Goal: Find specific page/section: Find specific page/section

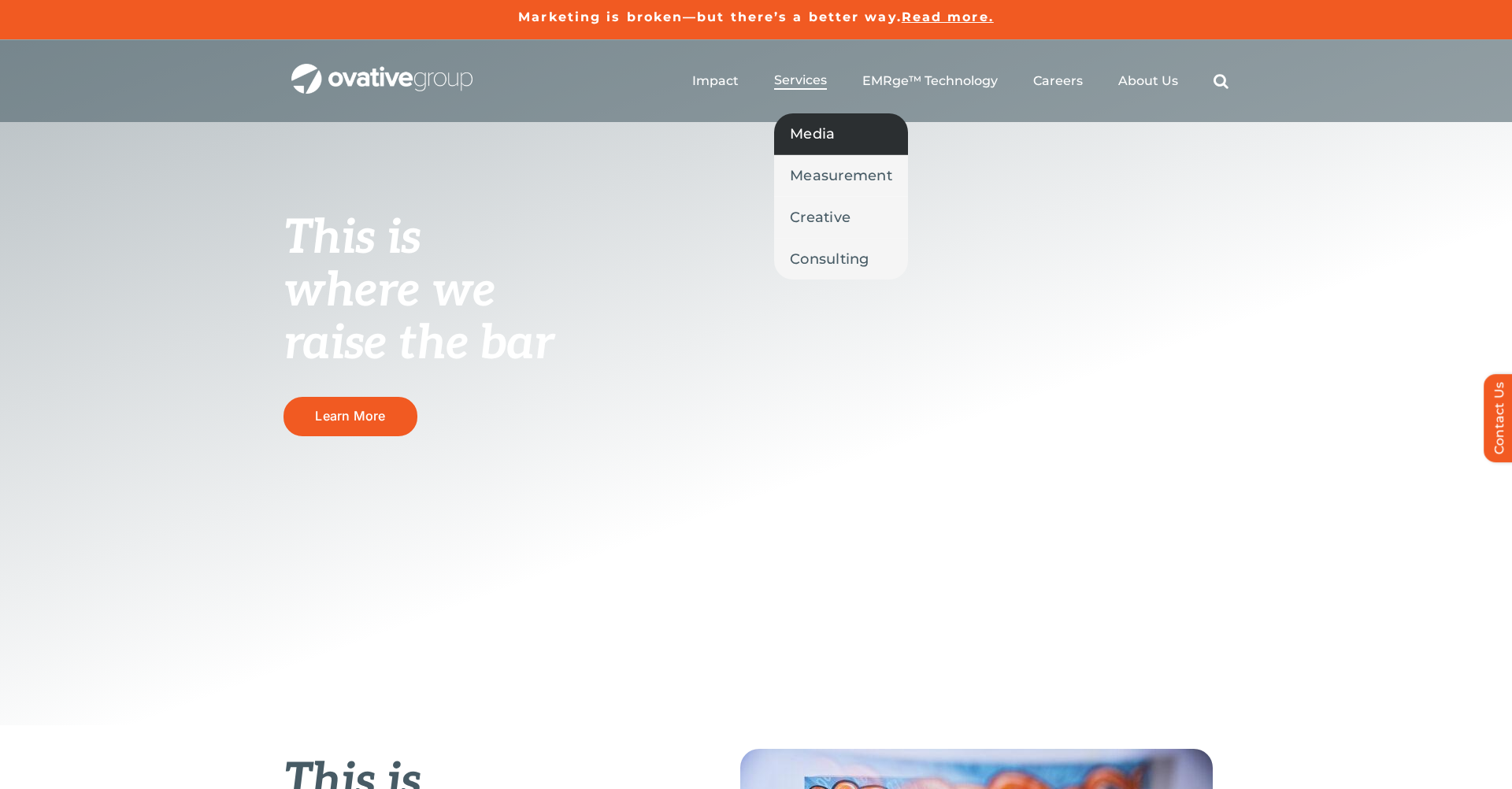
click at [809, 136] on span "Media" at bounding box center [812, 134] width 45 height 22
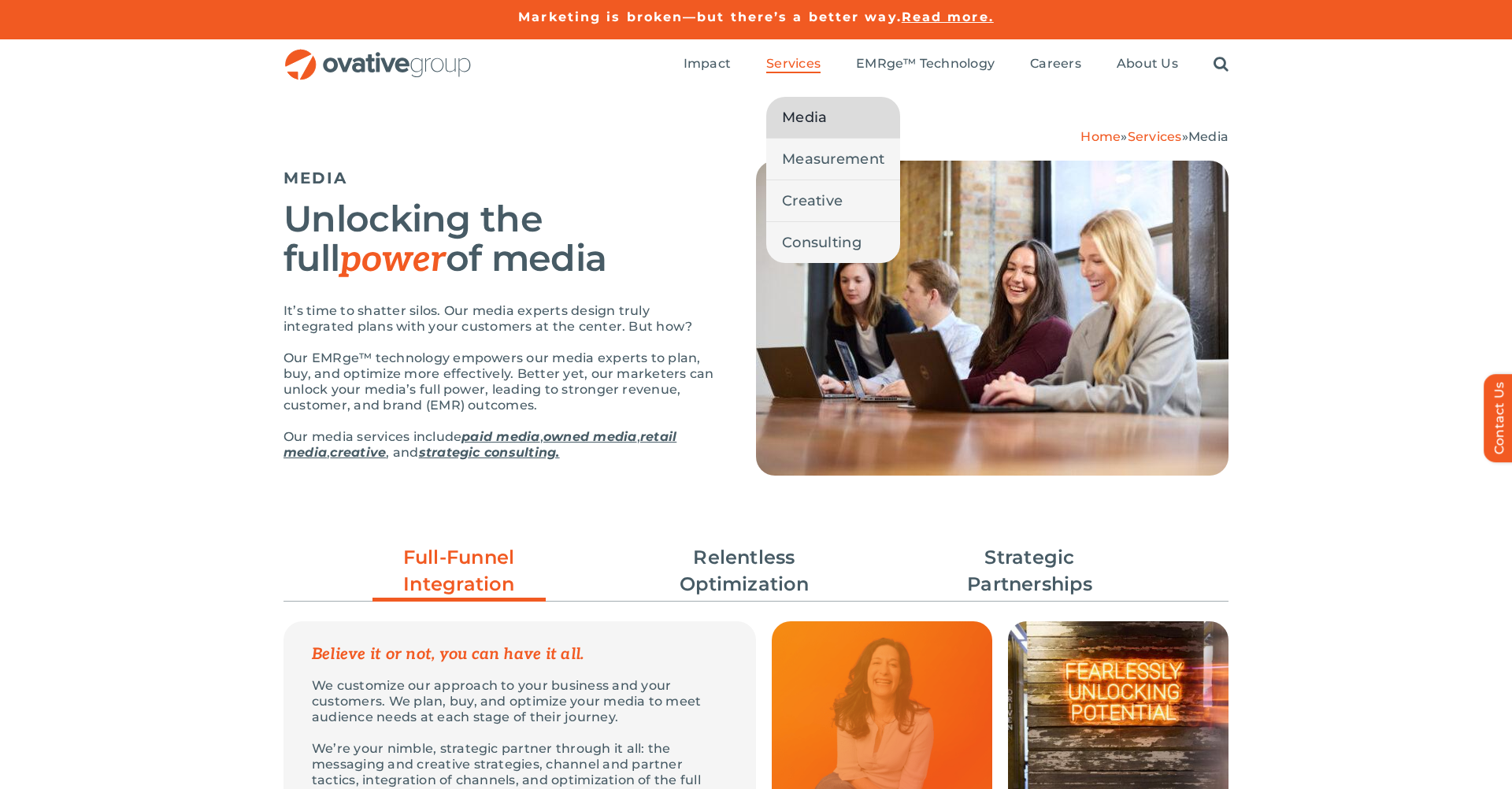
click at [779, 63] on span "Services" at bounding box center [794, 63] width 55 height 16
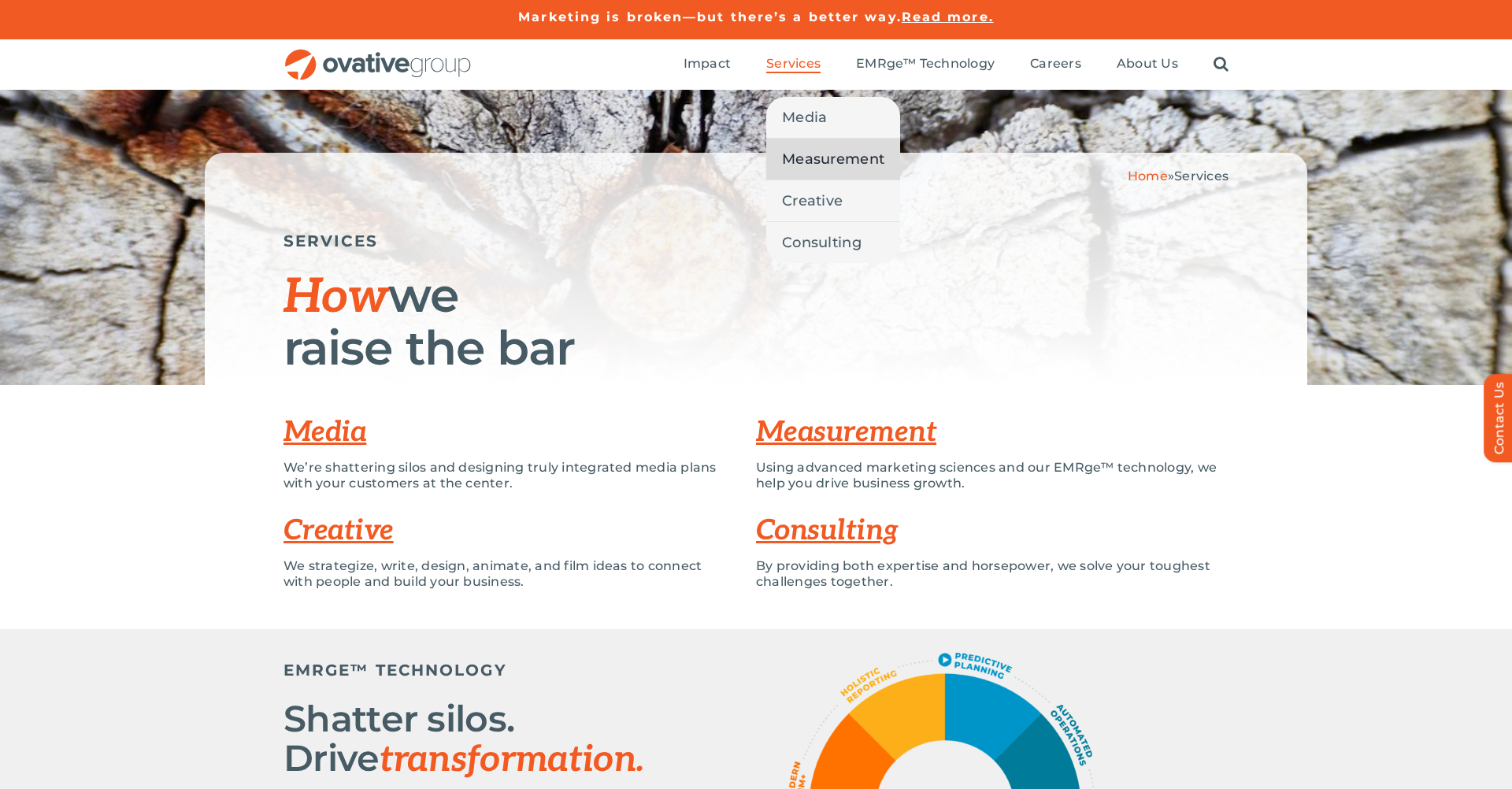
click at [807, 167] on span "Measurement" at bounding box center [833, 159] width 102 height 22
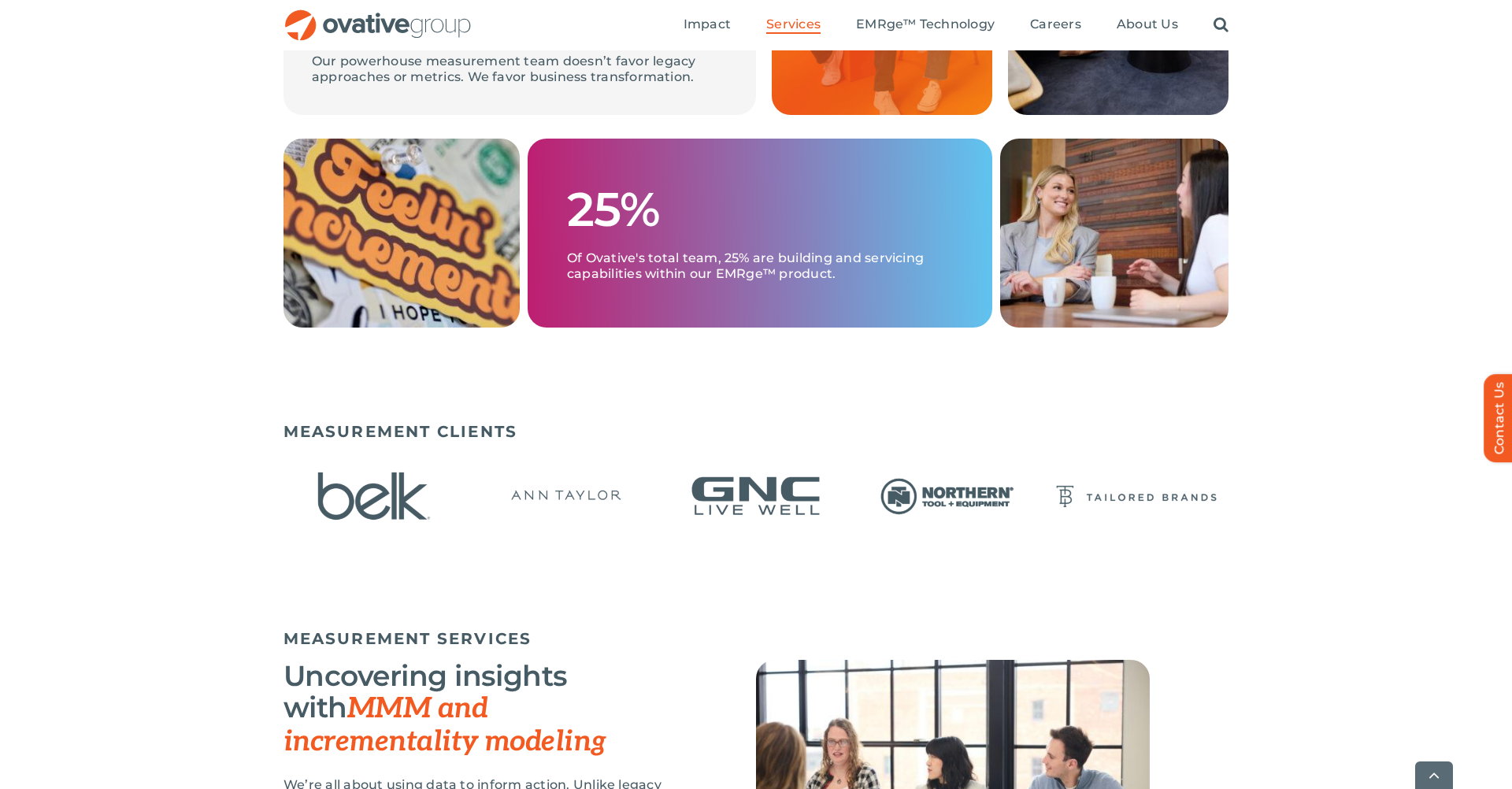
scroll to position [784, 0]
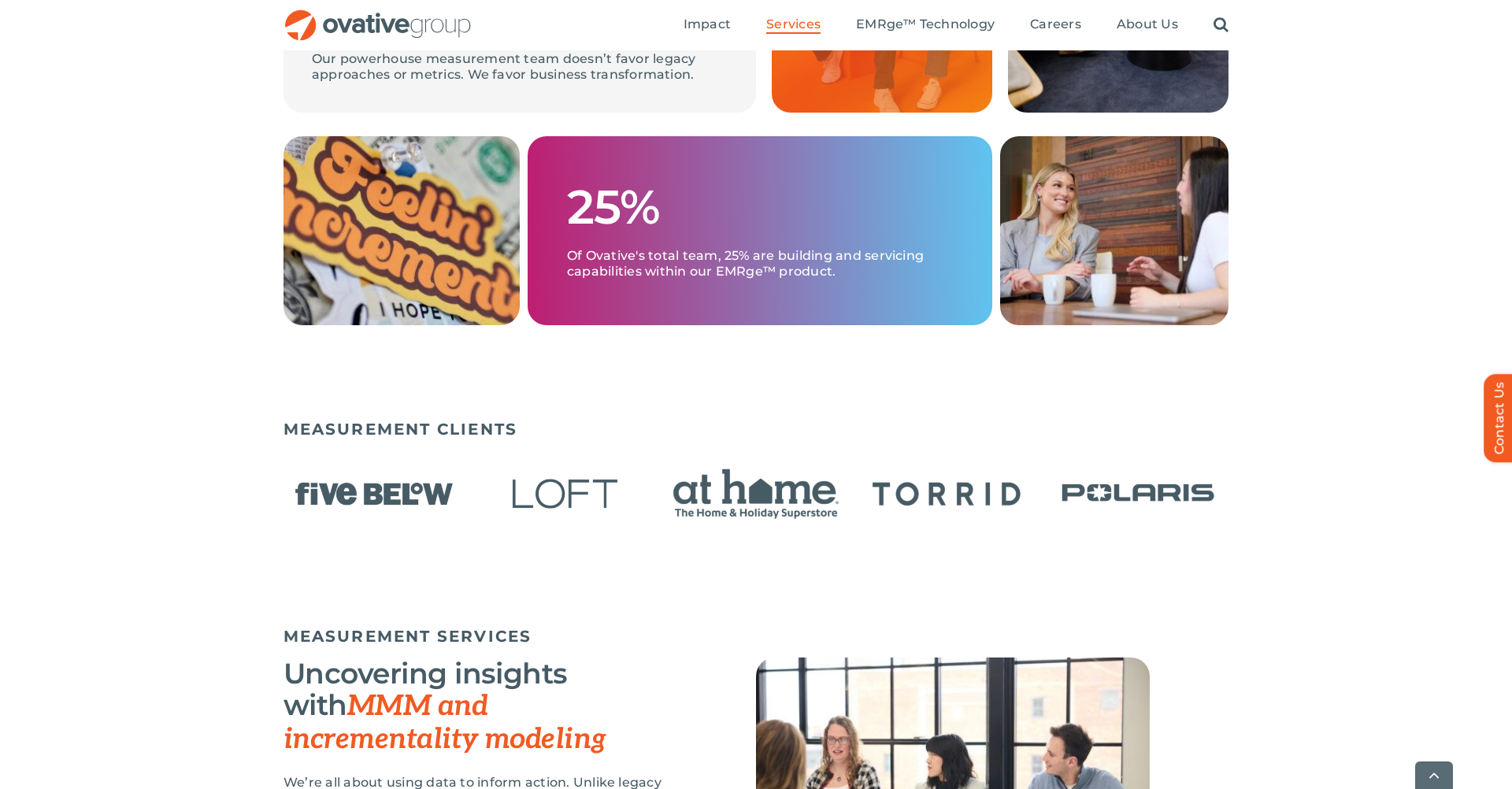
click at [229, 449] on div "MEASUREMENT CLIENTS" at bounding box center [756, 515] width 1512 height 207
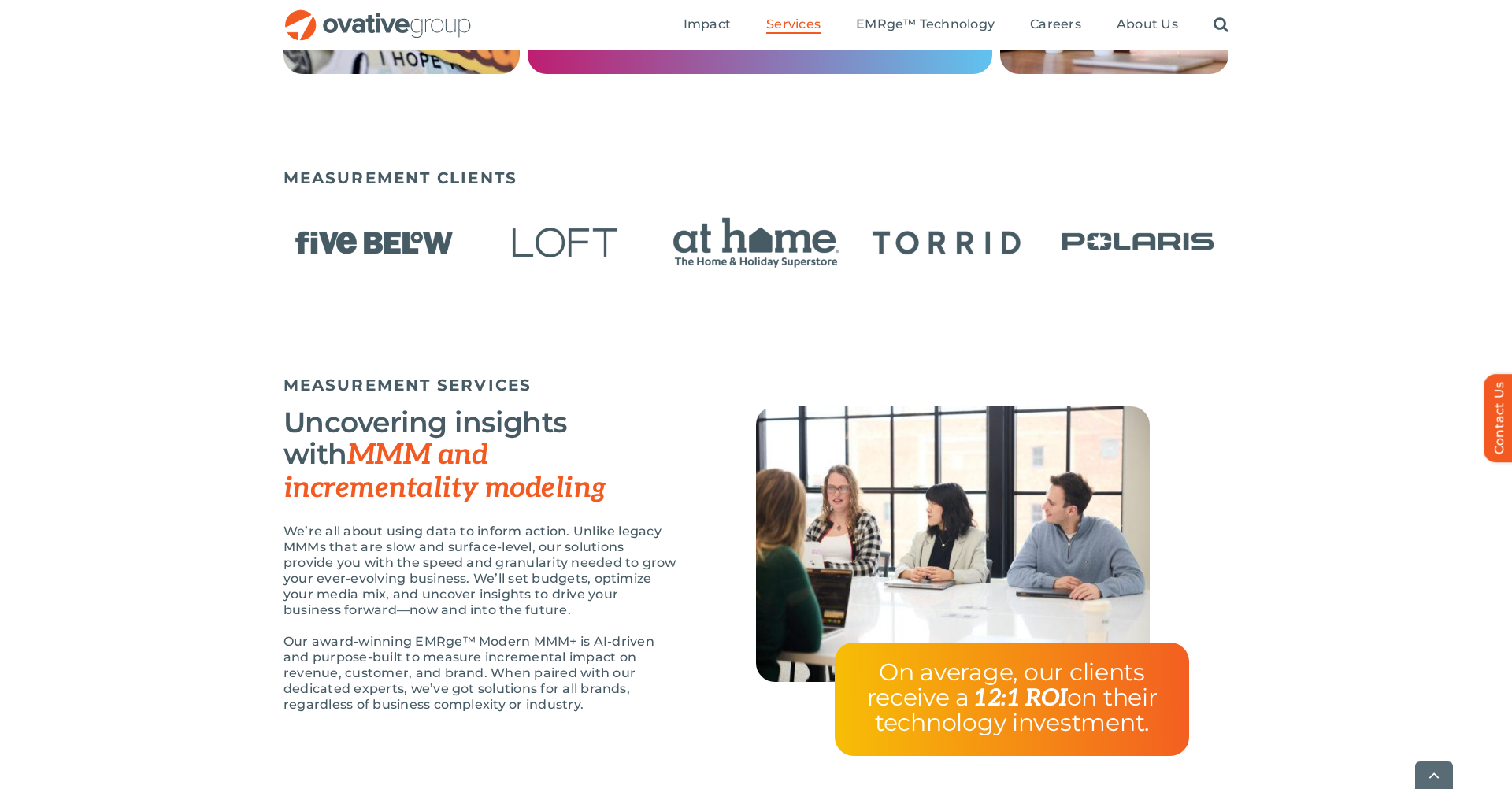
scroll to position [1037, 0]
